Goal: Task Accomplishment & Management: Understand process/instructions

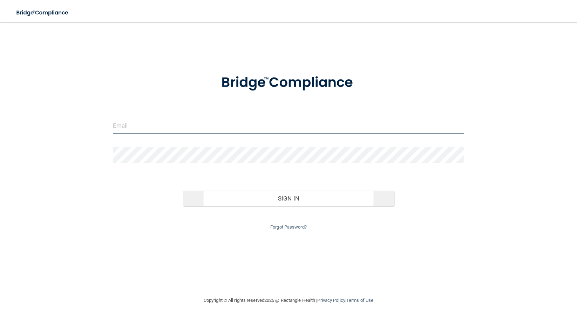
type input "[EMAIL_ADDRESS][DOMAIN_NAME]"
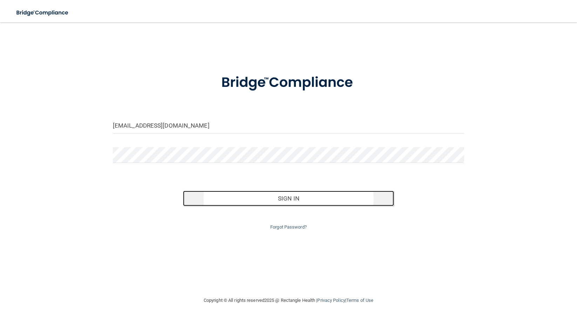
click at [287, 201] on button "Sign In" at bounding box center [288, 198] width 211 height 15
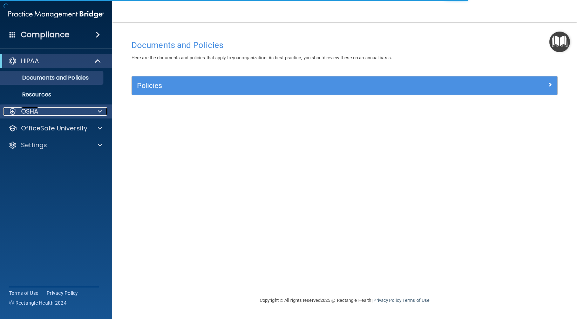
click at [97, 115] on div at bounding box center [99, 111] width 18 height 8
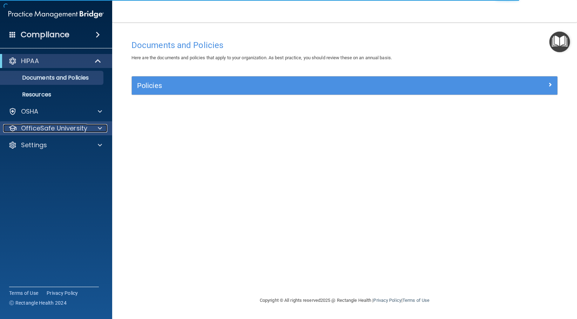
click at [98, 127] on span at bounding box center [100, 128] width 4 height 8
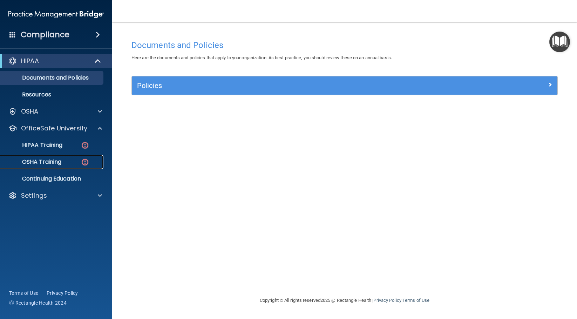
click at [81, 163] on img at bounding box center [85, 162] width 9 height 9
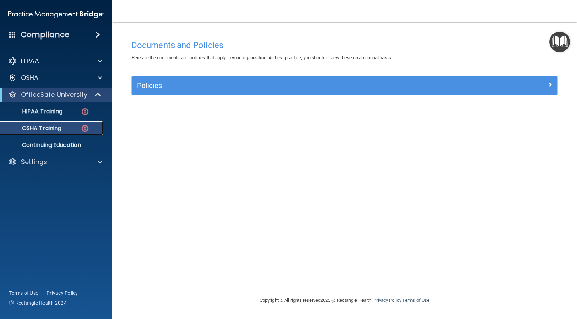
click at [75, 129] on div "OSHA Training" at bounding box center [53, 128] width 96 height 7
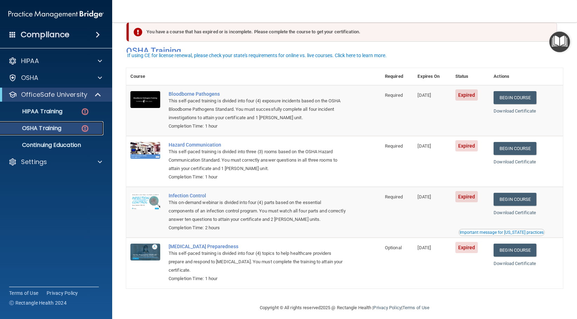
scroll to position [20, 0]
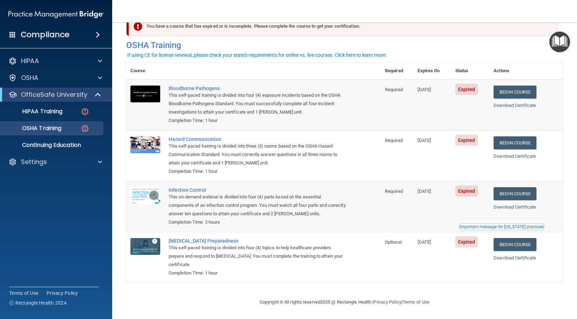
click at [501, 226] on div "Important message for California practices" at bounding box center [501, 227] width 84 height 4
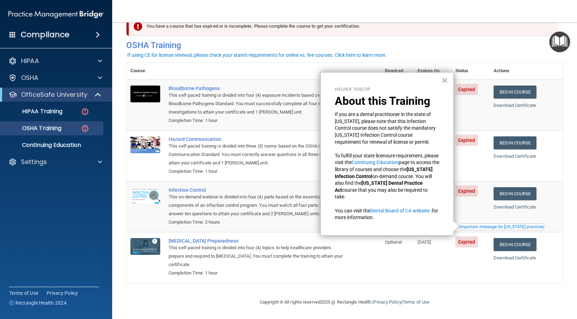
click at [443, 81] on button "×" at bounding box center [444, 80] width 7 height 11
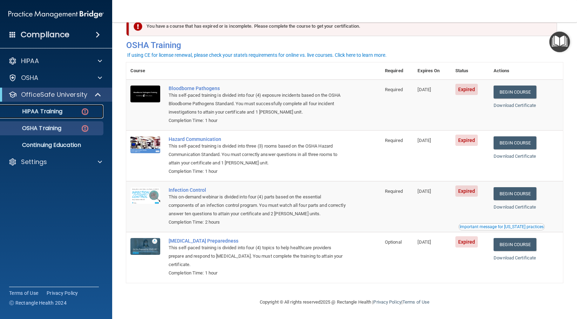
click at [40, 115] on link "HIPAA Training" at bounding box center [48, 111] width 110 height 14
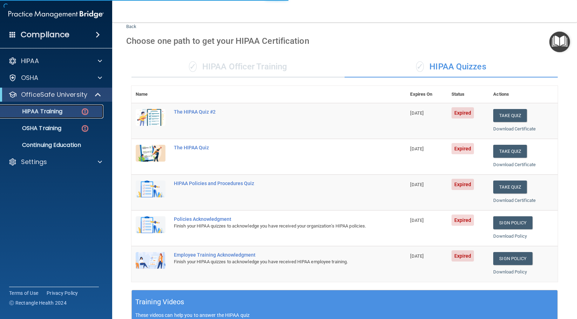
scroll to position [209, 0]
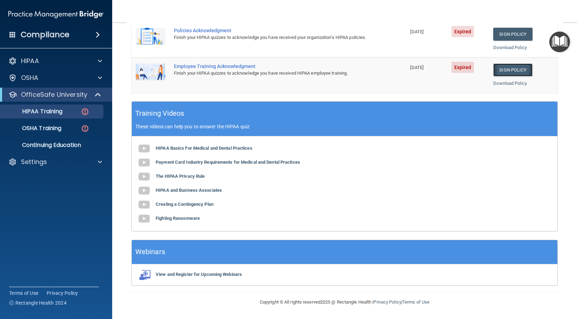
click at [500, 71] on link "Sign Policy" at bounding box center [512, 69] width 39 height 13
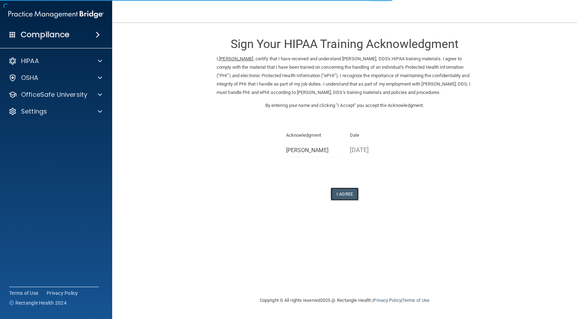
click at [344, 195] on button "I Agree" at bounding box center [344, 193] width 28 height 13
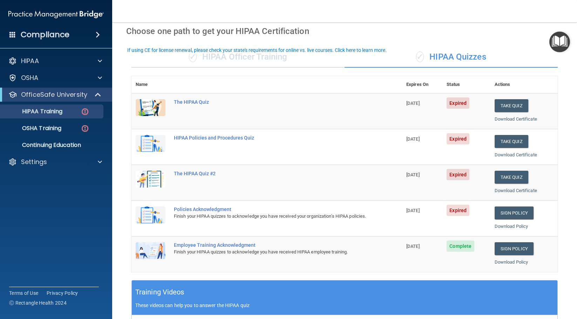
scroll to position [70, 0]
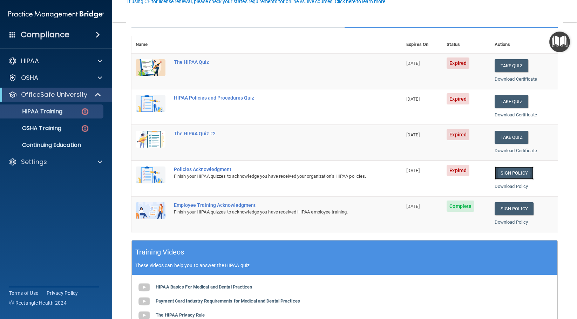
click at [513, 172] on link "Sign Policy" at bounding box center [513, 172] width 39 height 13
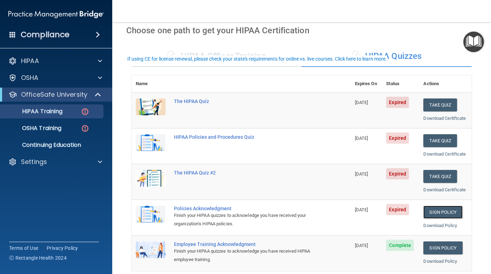
scroll to position [0, 0]
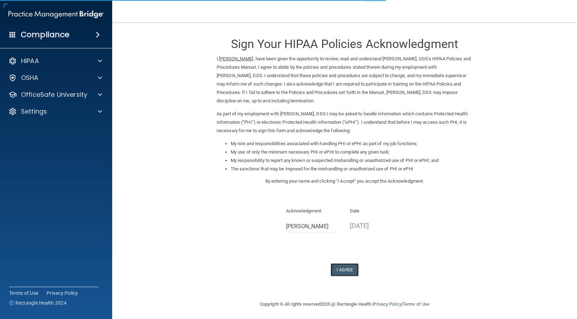
click at [344, 270] on button "I Agree" at bounding box center [344, 269] width 28 height 13
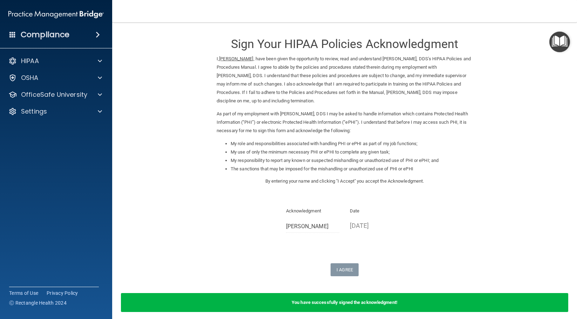
click at [459, 135] on div "I, Jenean Van Allen , have been given the opportunity to review, read and under…" at bounding box center [344, 97] width 266 height 85
